Goal: Navigation & Orientation: Find specific page/section

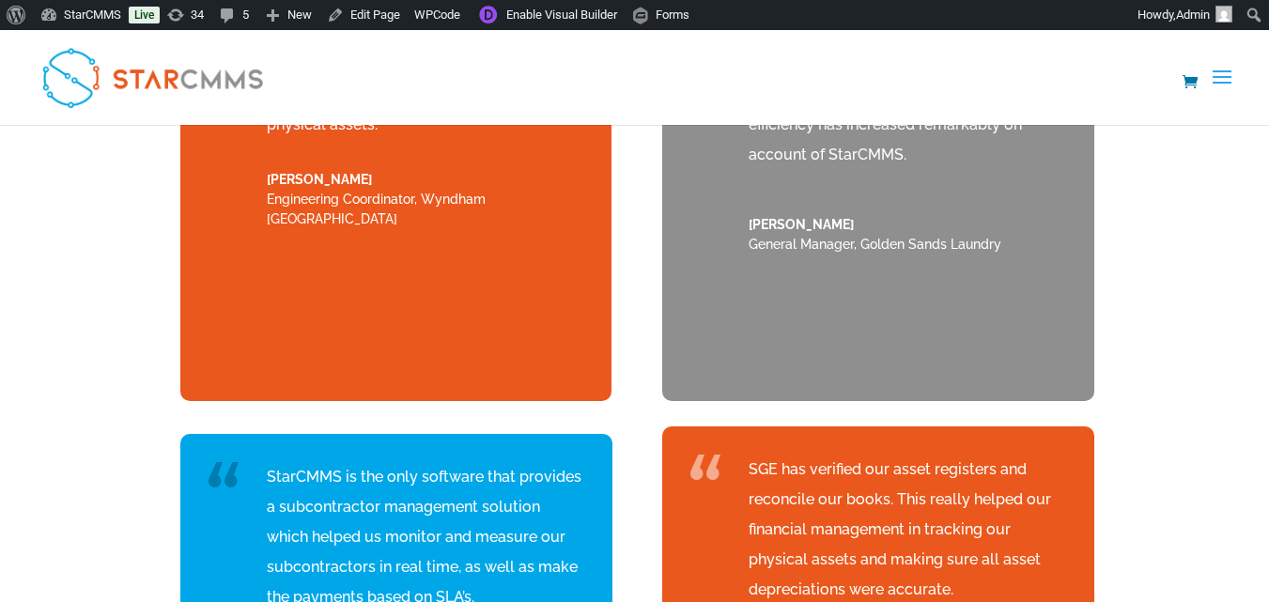
scroll to position [7745, 0]
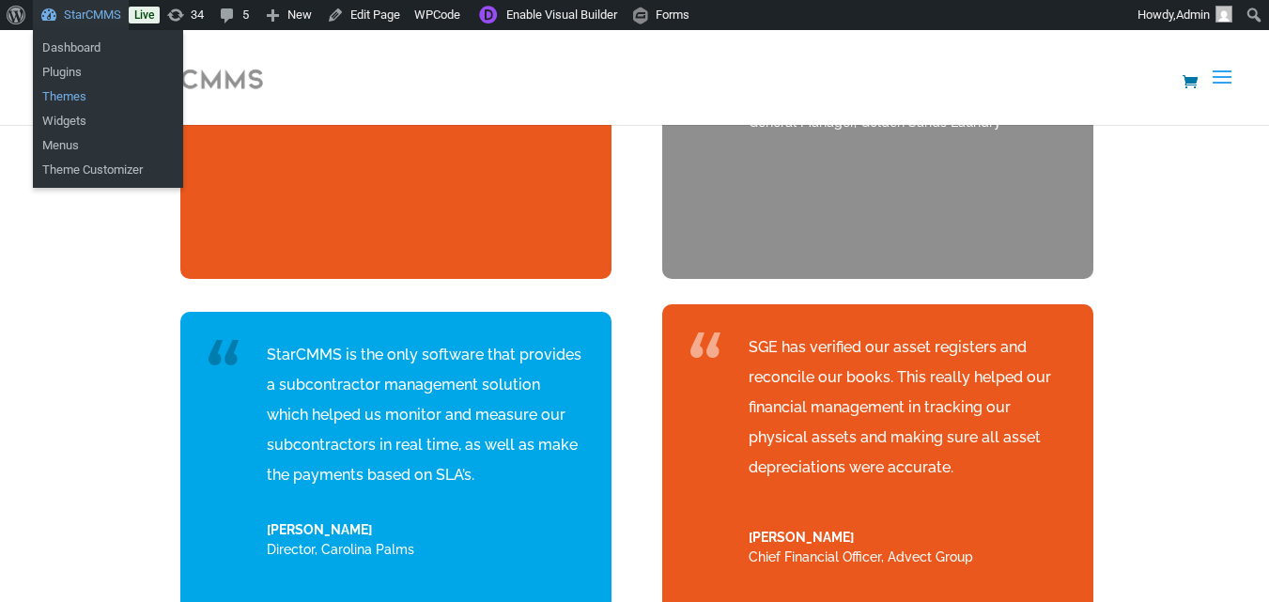
click at [66, 90] on link "Themes" at bounding box center [108, 97] width 150 height 24
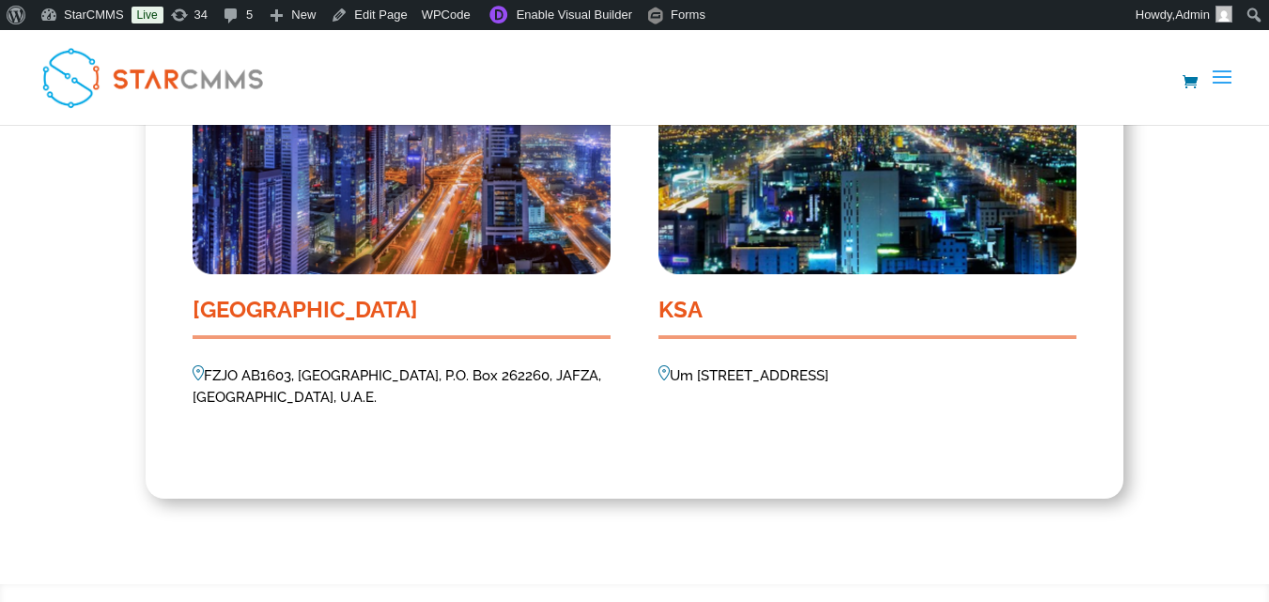
scroll to position [2193, 0]
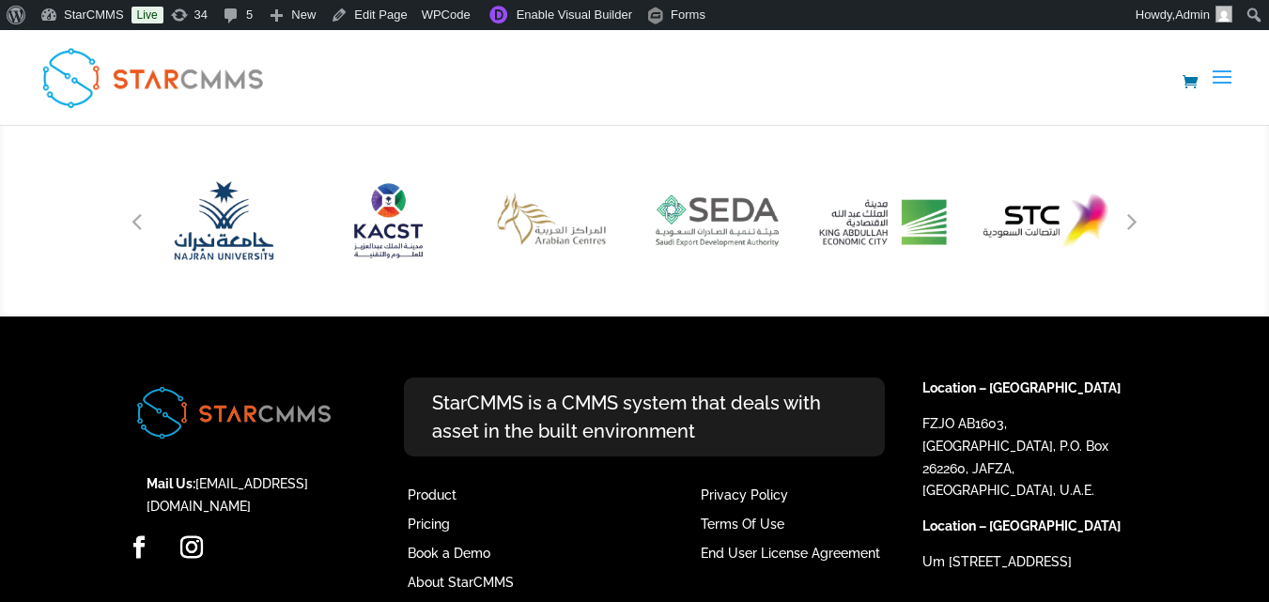
click at [0, 0] on link "العربية" at bounding box center [0, 0] width 0 height 0
